Goal: Transaction & Acquisition: Purchase product/service

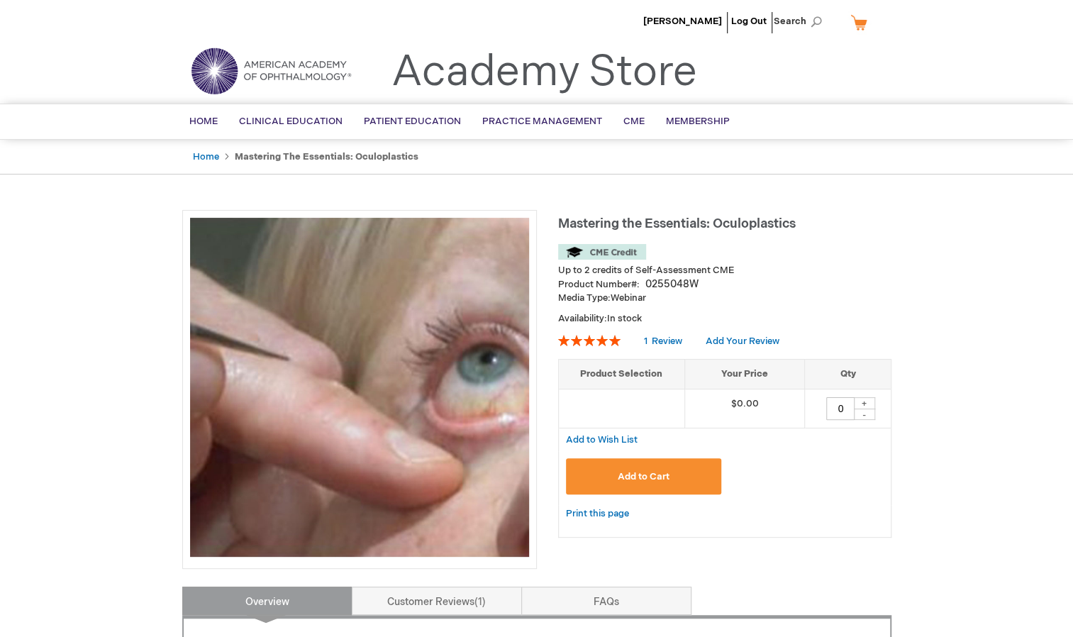
click at [865, 397] on div "+" at bounding box center [864, 403] width 21 height 12
type input "1"
click at [635, 474] on span "Add to Cart" at bounding box center [644, 476] width 52 height 11
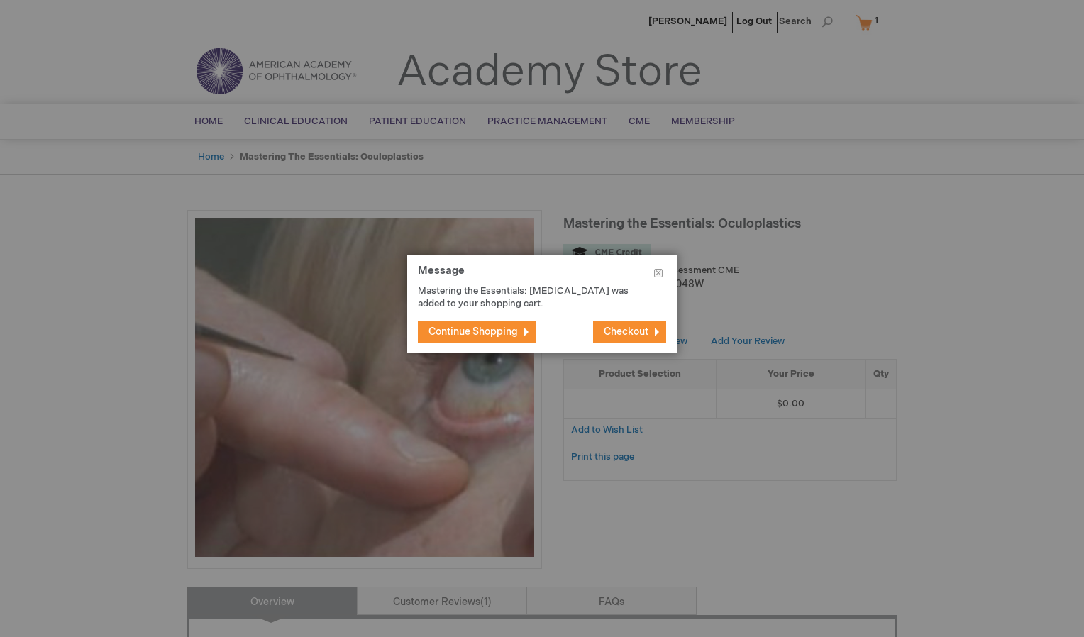
click at [634, 332] on span "Checkout" at bounding box center [626, 332] width 45 height 12
click at [631, 328] on span "Checkout" at bounding box center [626, 332] width 45 height 12
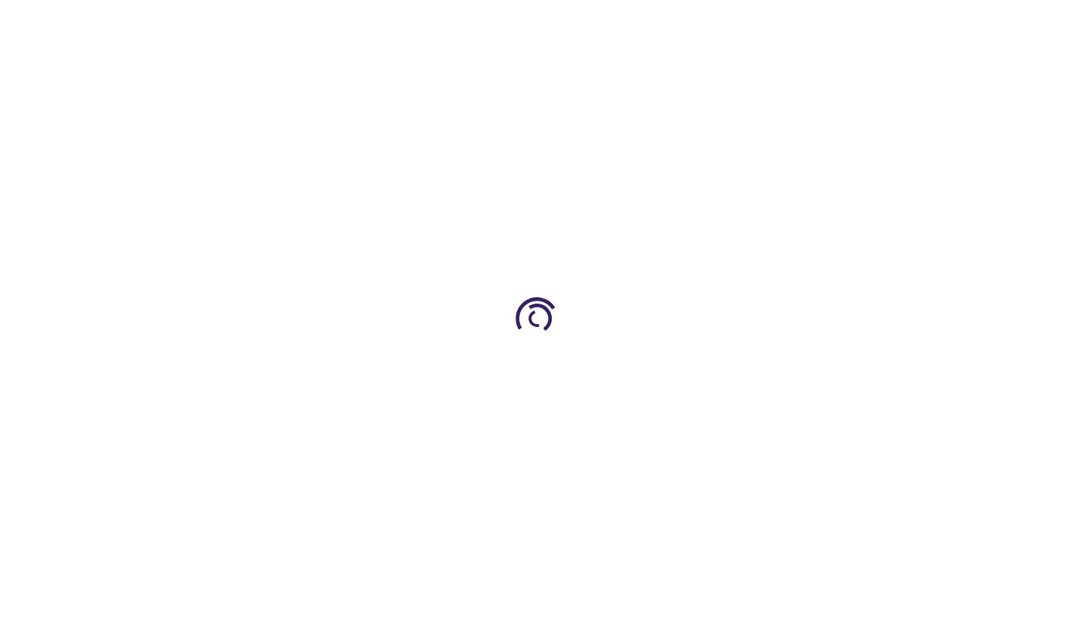
select select "US"
select select "14"
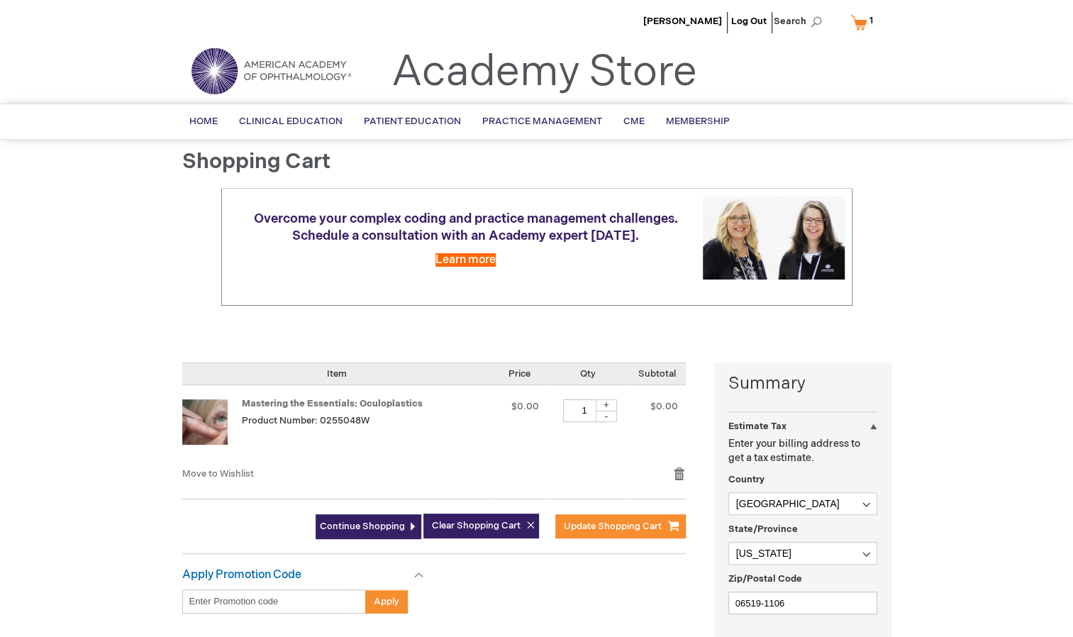
click at [775, 450] on p "Enter your billing address to get a tax estimate." at bounding box center [803, 451] width 149 height 28
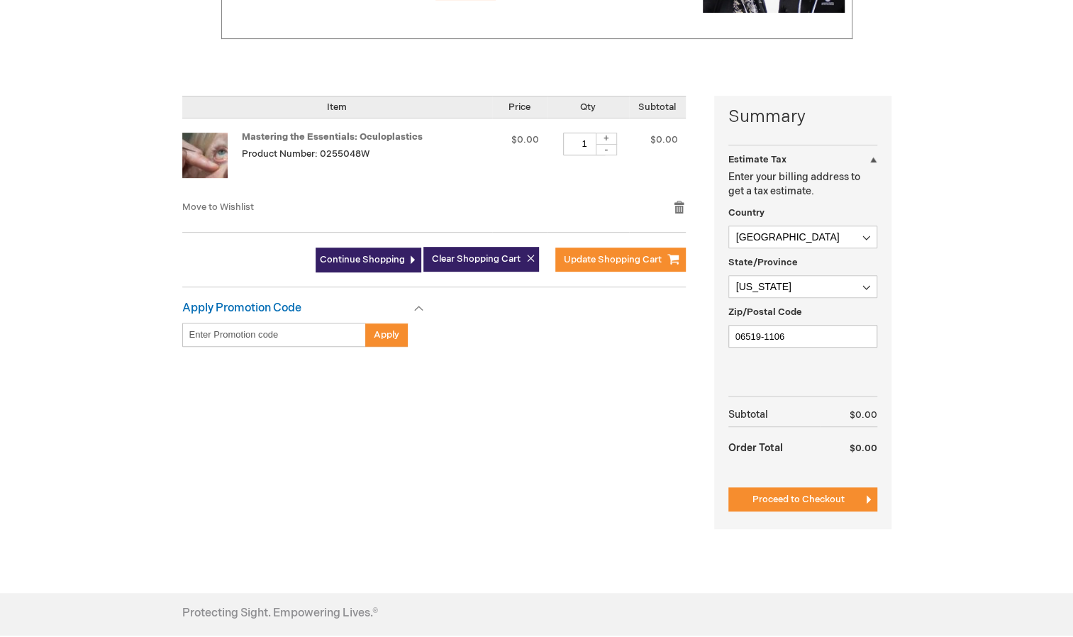
scroll to position [271, 0]
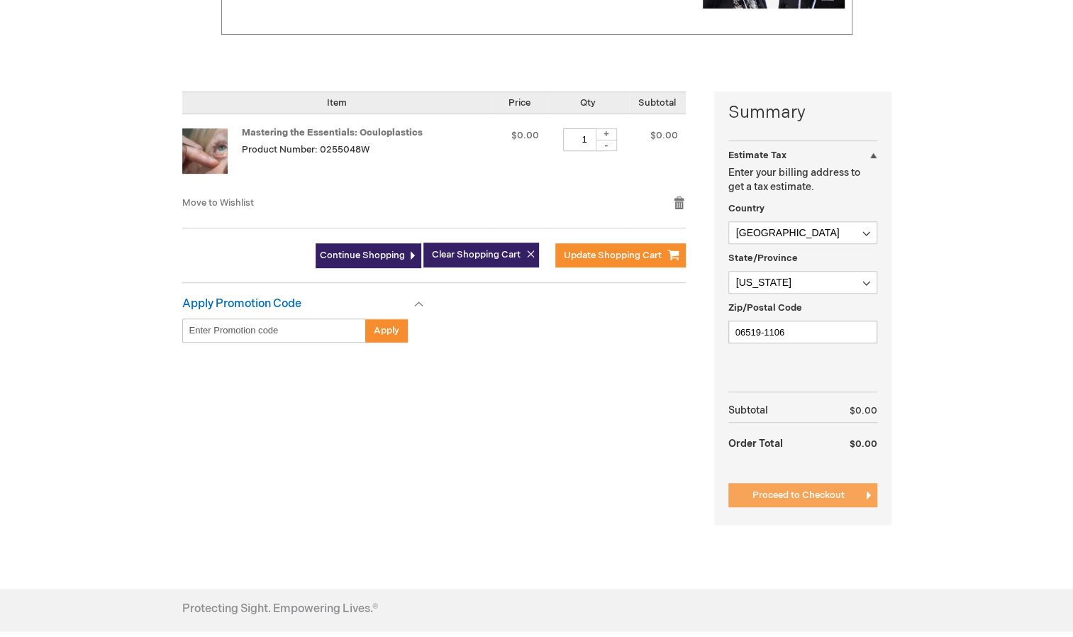
click at [809, 495] on span "Proceed to Checkout" at bounding box center [799, 494] width 92 height 11
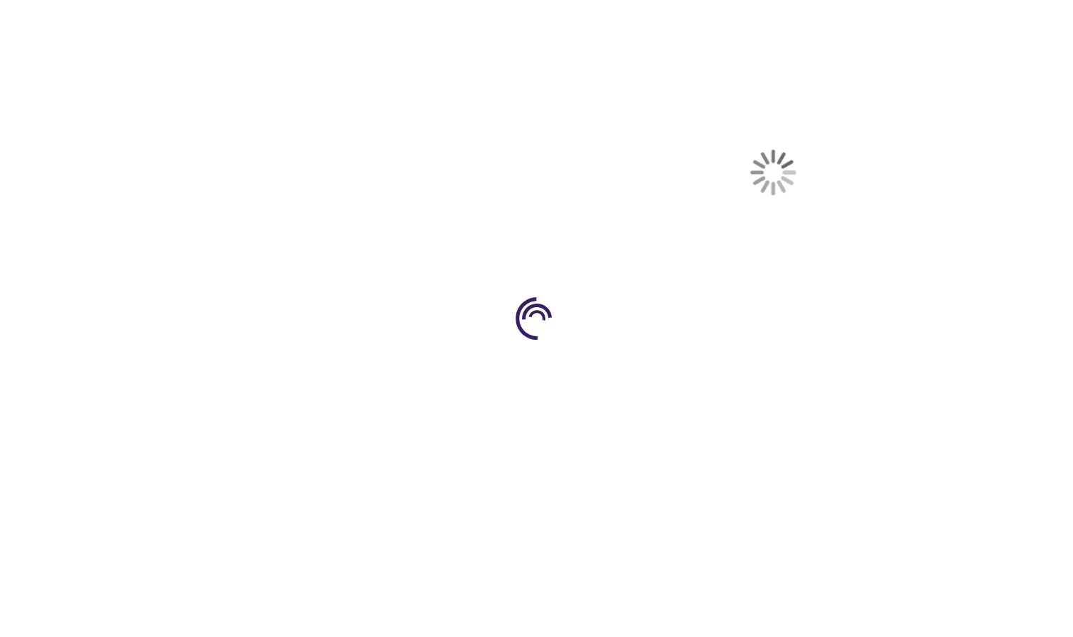
scroll to position [231, 0]
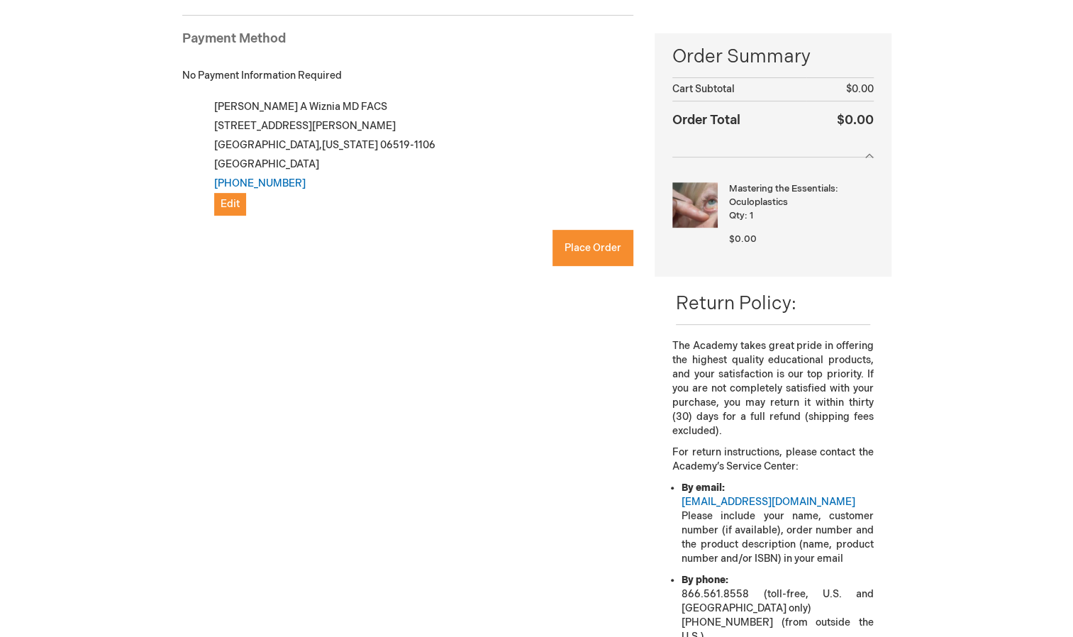
checkbox input "true"
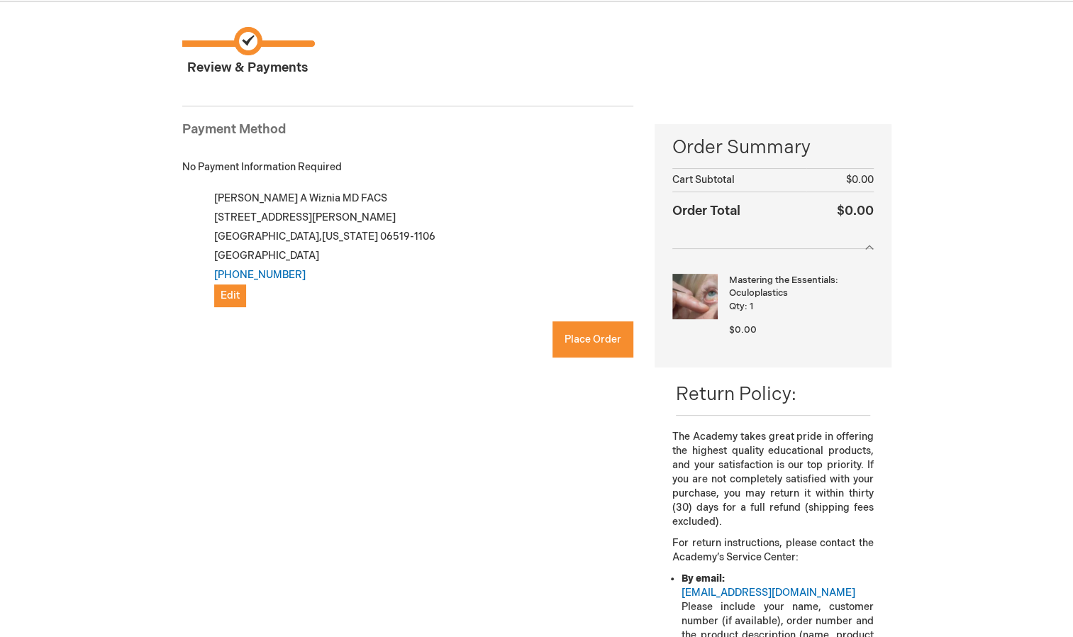
scroll to position [102, 0]
click at [593, 335] on span "Place Order" at bounding box center [593, 340] width 57 height 12
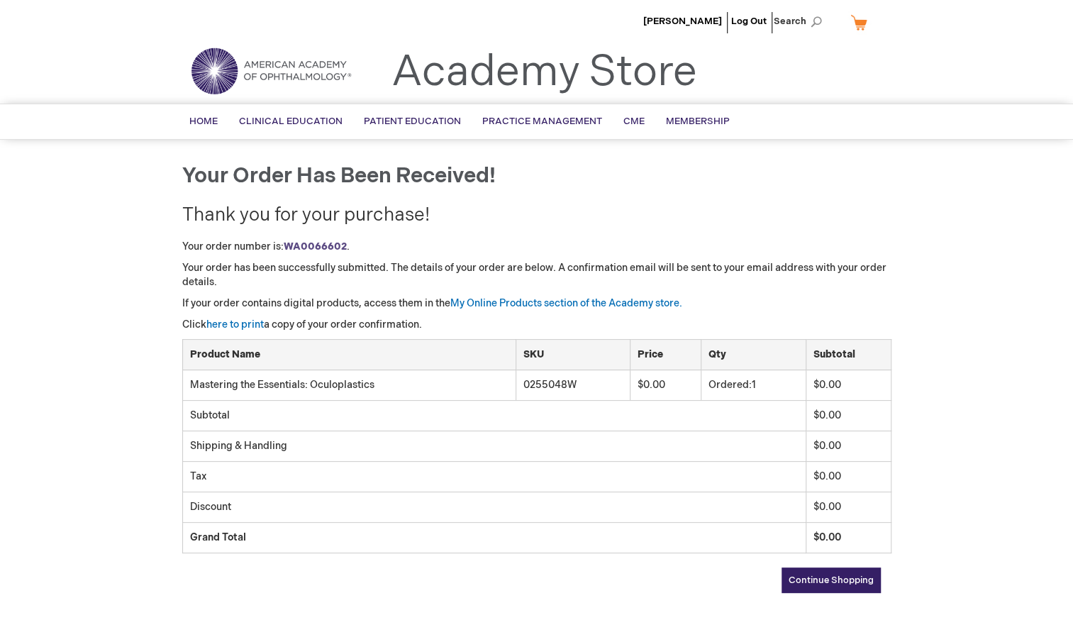
click at [1012, 84] on header "Robert Wiznia Log Out Search My Cart CLOSE RECENTLY ADDED ITEM(S) Close There a…" at bounding box center [536, 52] width 1073 height 104
